Goal: Task Accomplishment & Management: Manage account settings

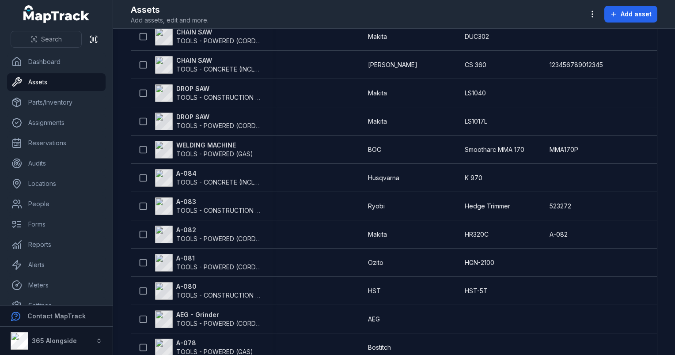
scroll to position [131, 0]
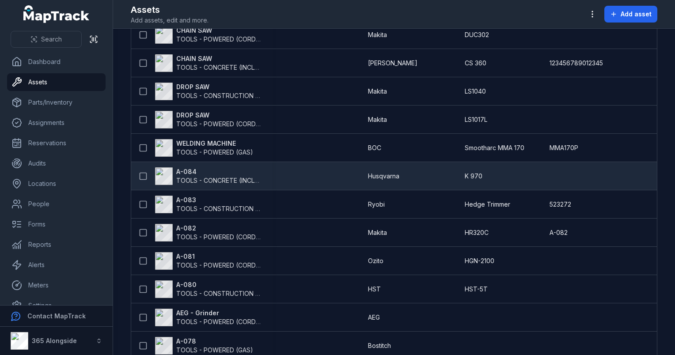
click at [195, 174] on strong "A-084" at bounding box center [219, 171] width 86 height 9
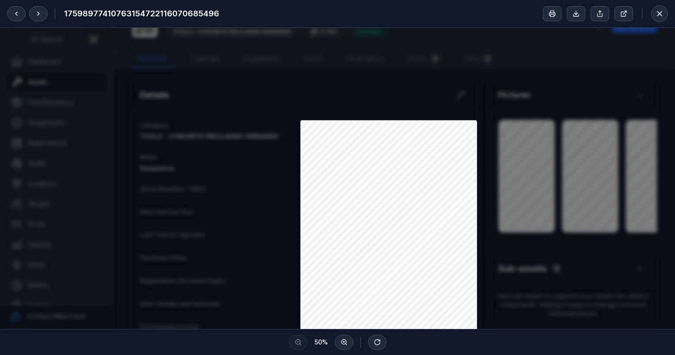
scroll to position [26, 0]
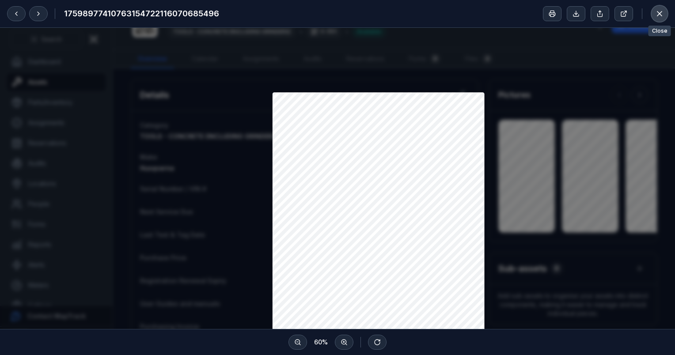
click at [655, 13] on icon at bounding box center [659, 13] width 9 height 9
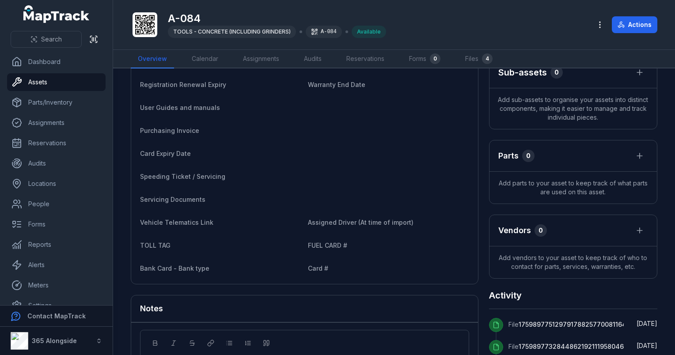
scroll to position [0, 0]
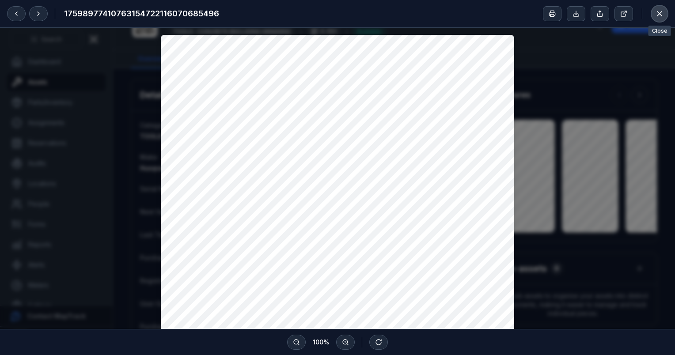
click at [661, 16] on icon at bounding box center [659, 13] width 9 height 9
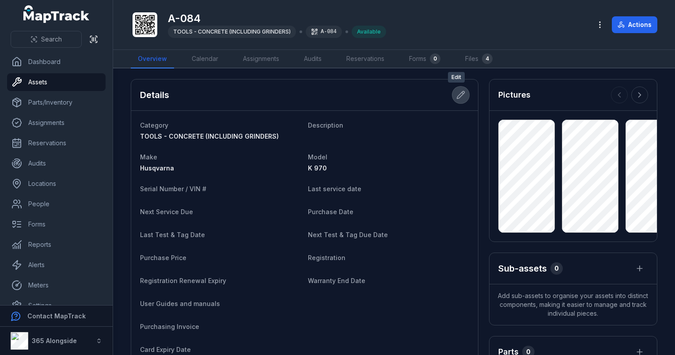
click at [456, 94] on icon at bounding box center [460, 95] width 9 height 9
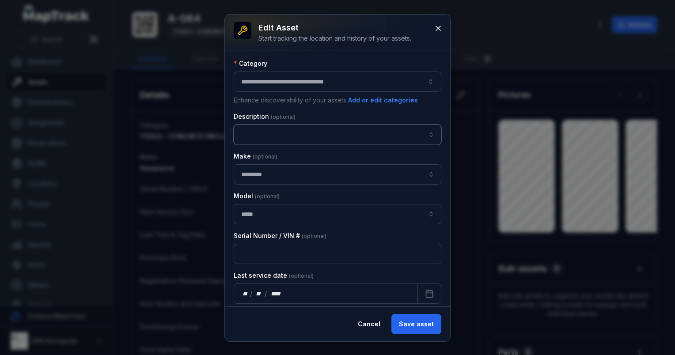
click at [254, 134] on input "asset-edit:description-label" at bounding box center [338, 135] width 208 height 20
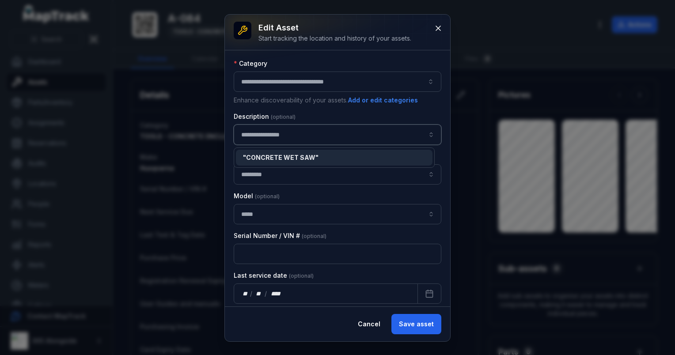
type input "**********"
click at [412, 326] on div "**********" at bounding box center [337, 178] width 225 height 327
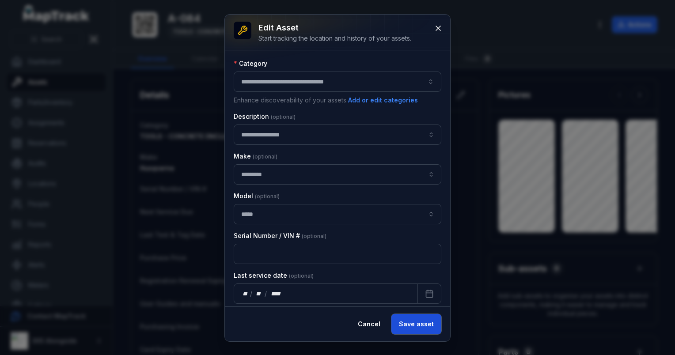
click at [435, 323] on button "Save asset" at bounding box center [416, 324] width 50 height 20
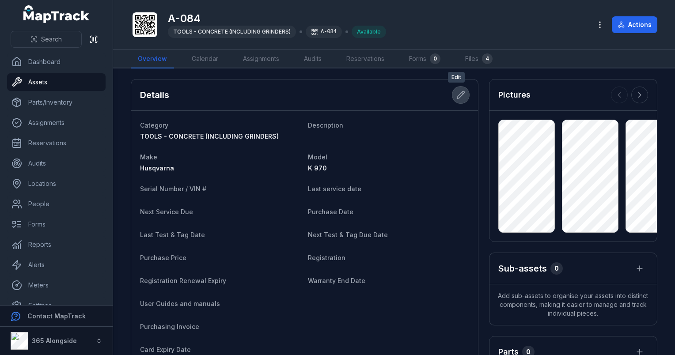
click at [456, 97] on icon at bounding box center [460, 95] width 9 height 9
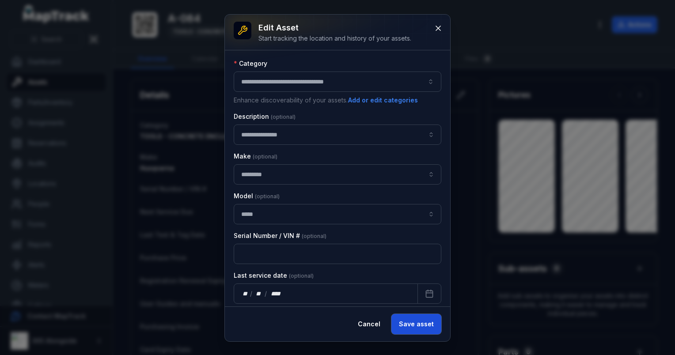
click at [421, 330] on button "Save asset" at bounding box center [416, 324] width 50 height 20
